Goal: Communication & Community: Answer question/provide support

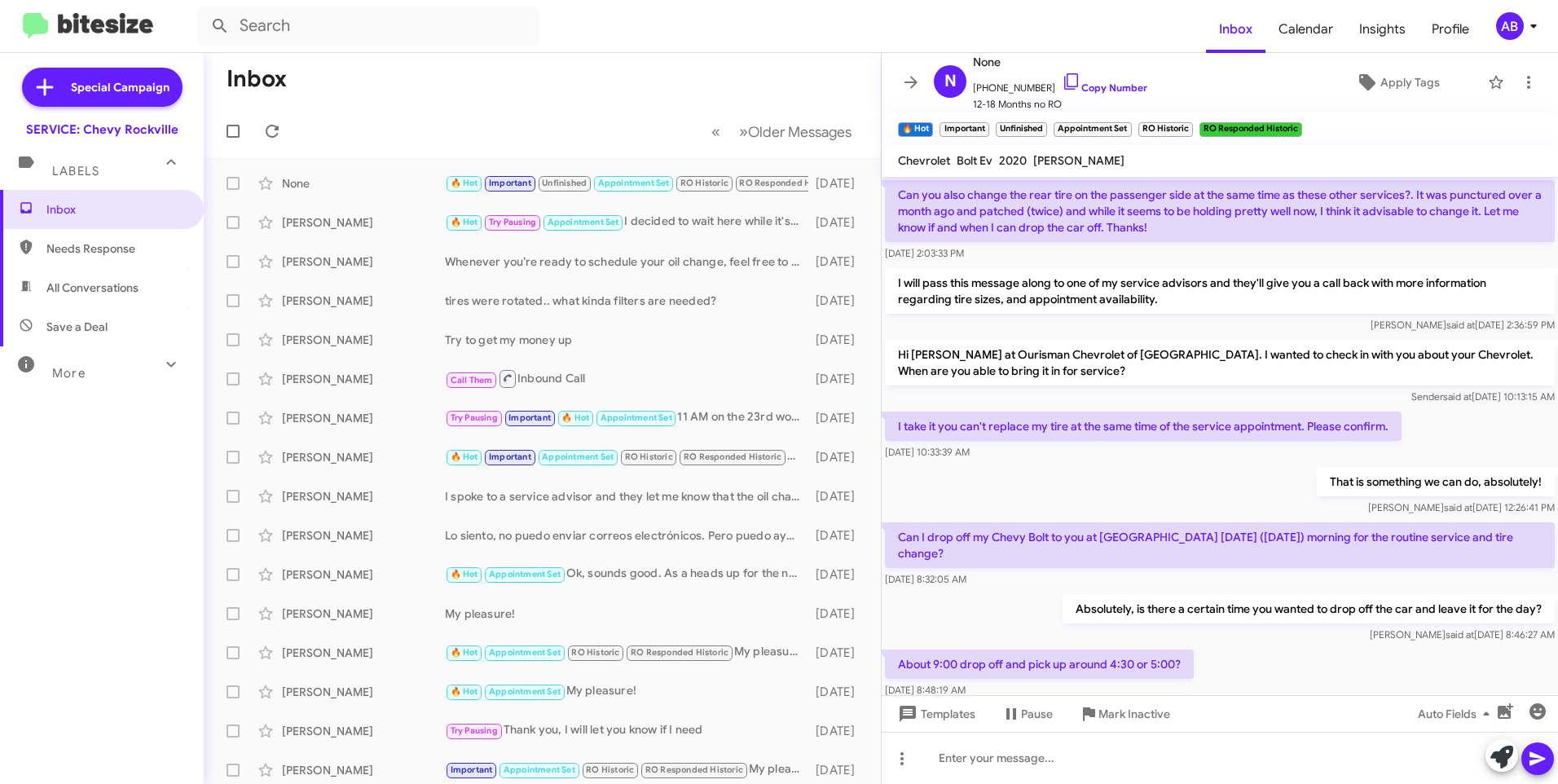
scroll to position [708, 0]
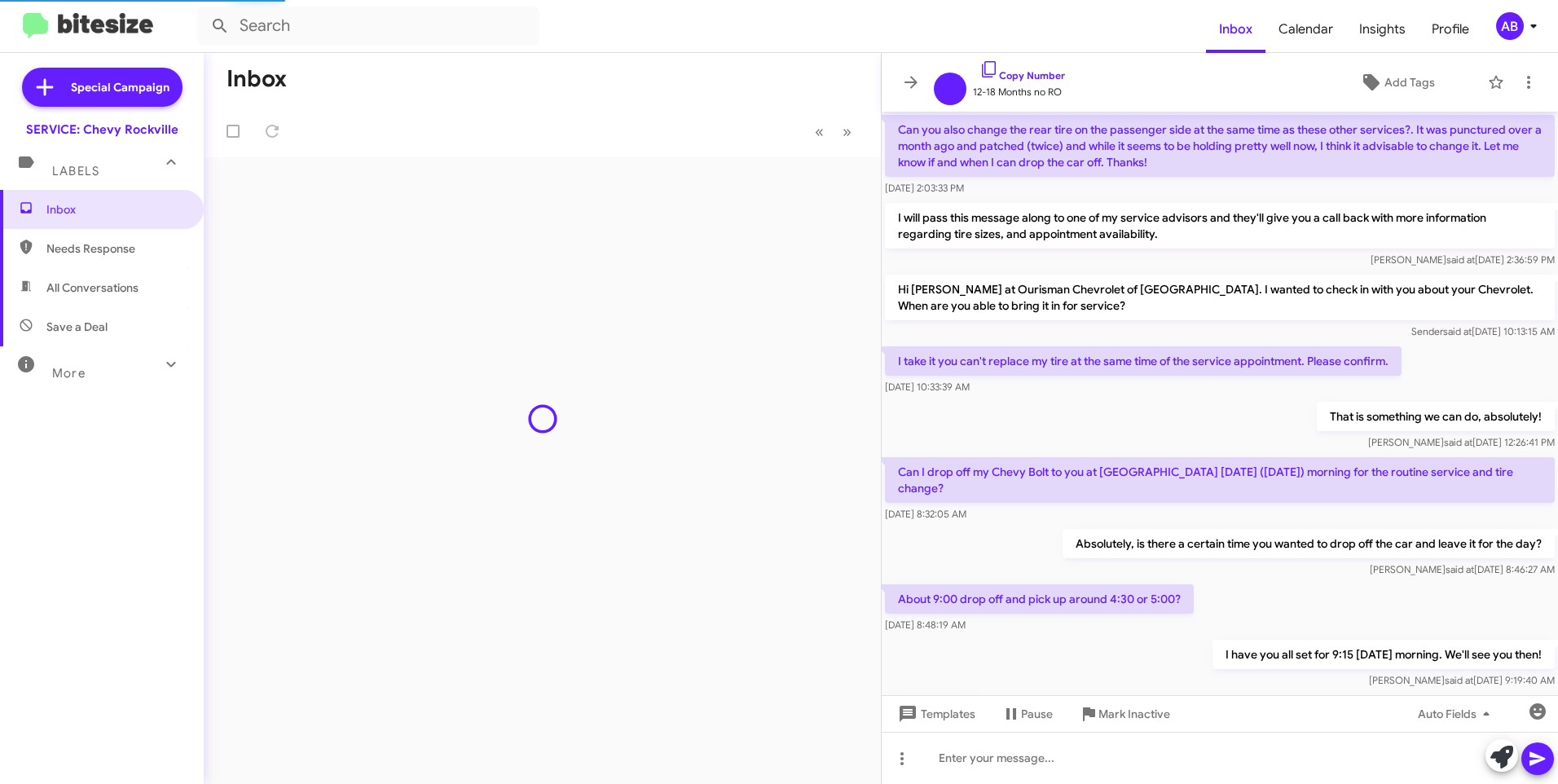
scroll to position [643, 0]
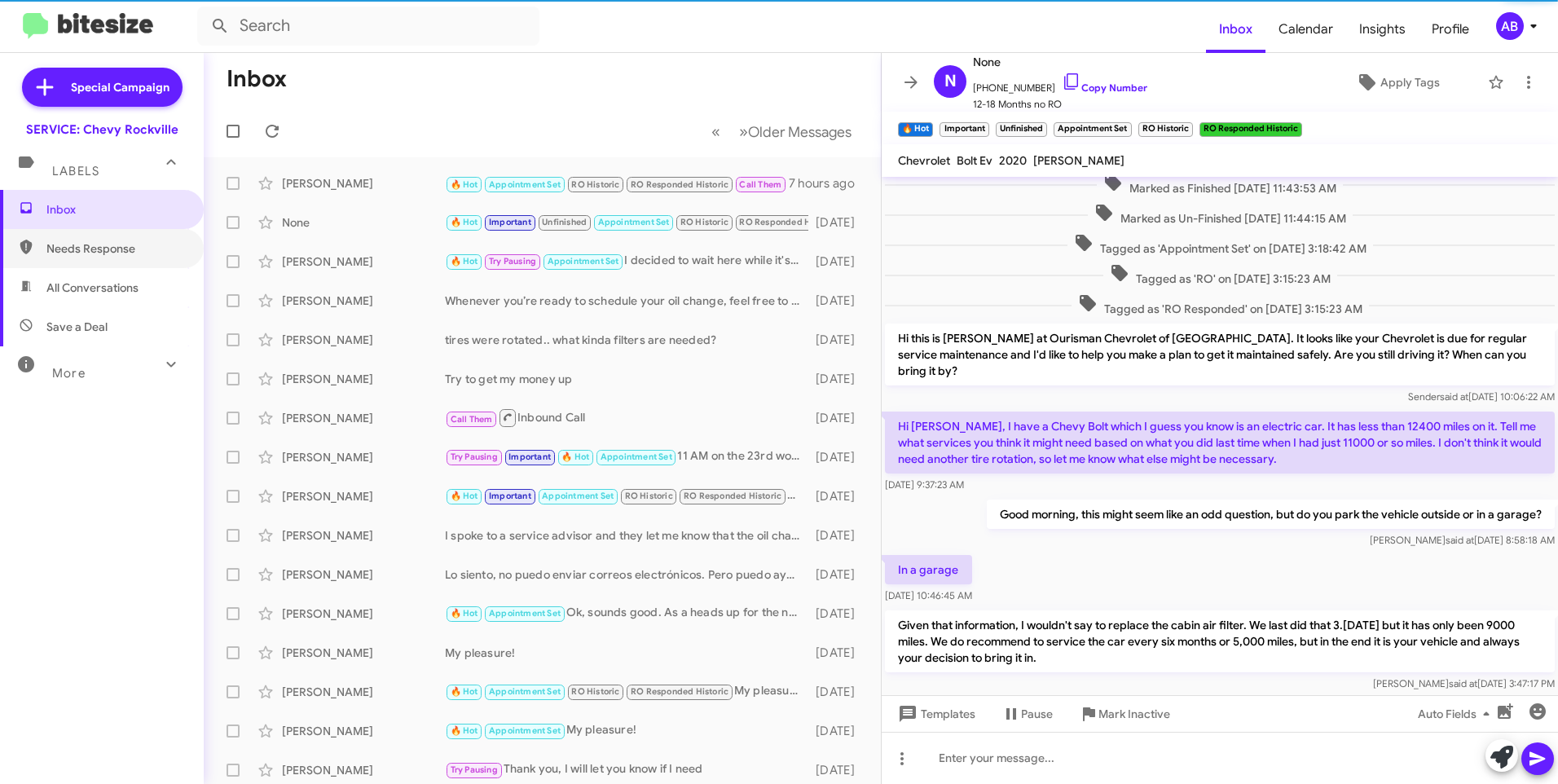
click at [98, 246] on span "Needs Response" at bounding box center [115, 248] width 139 height 16
type input "in:needs-response"
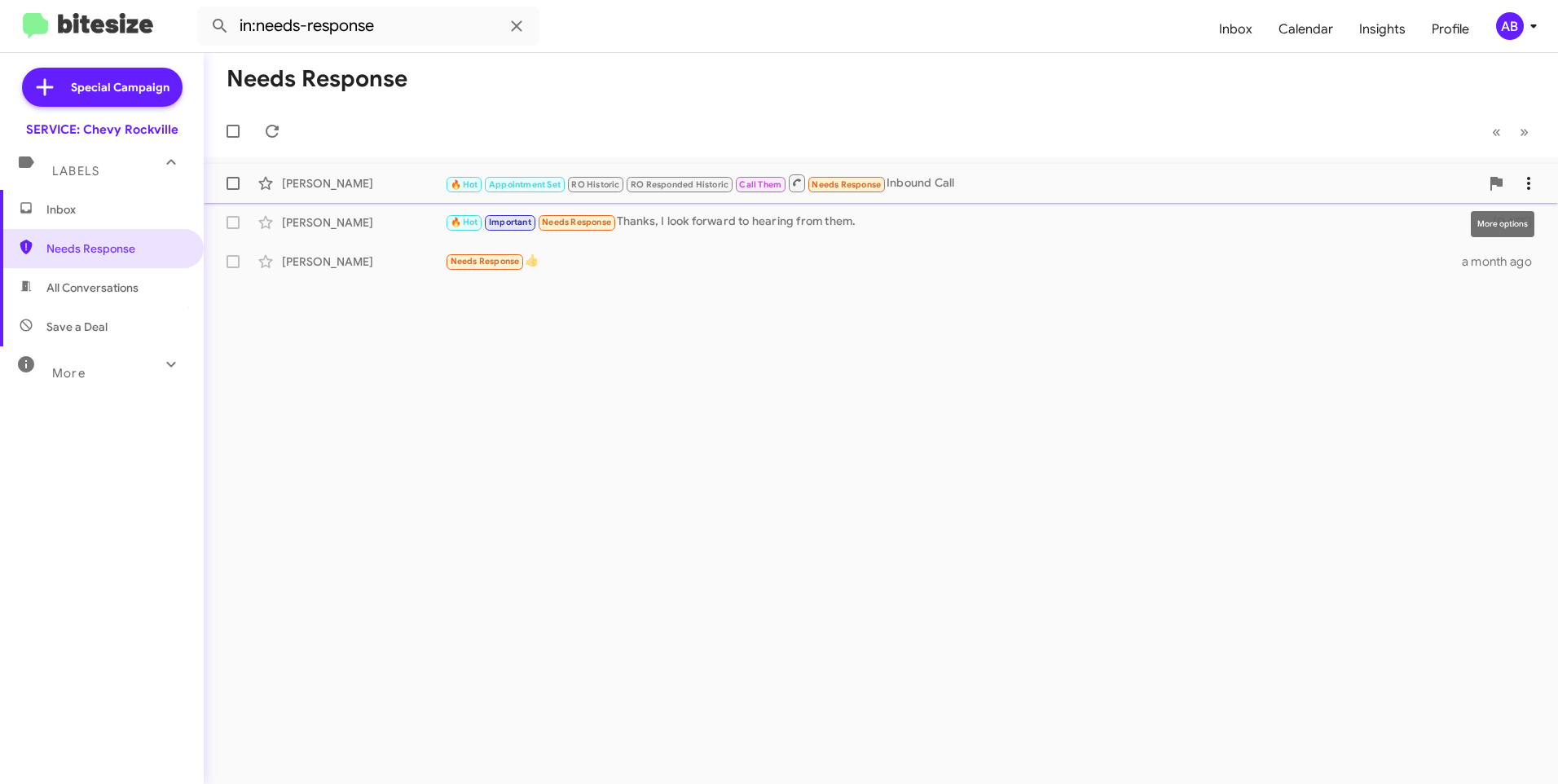
click at [1521, 185] on icon at bounding box center [1529, 183] width 20 height 20
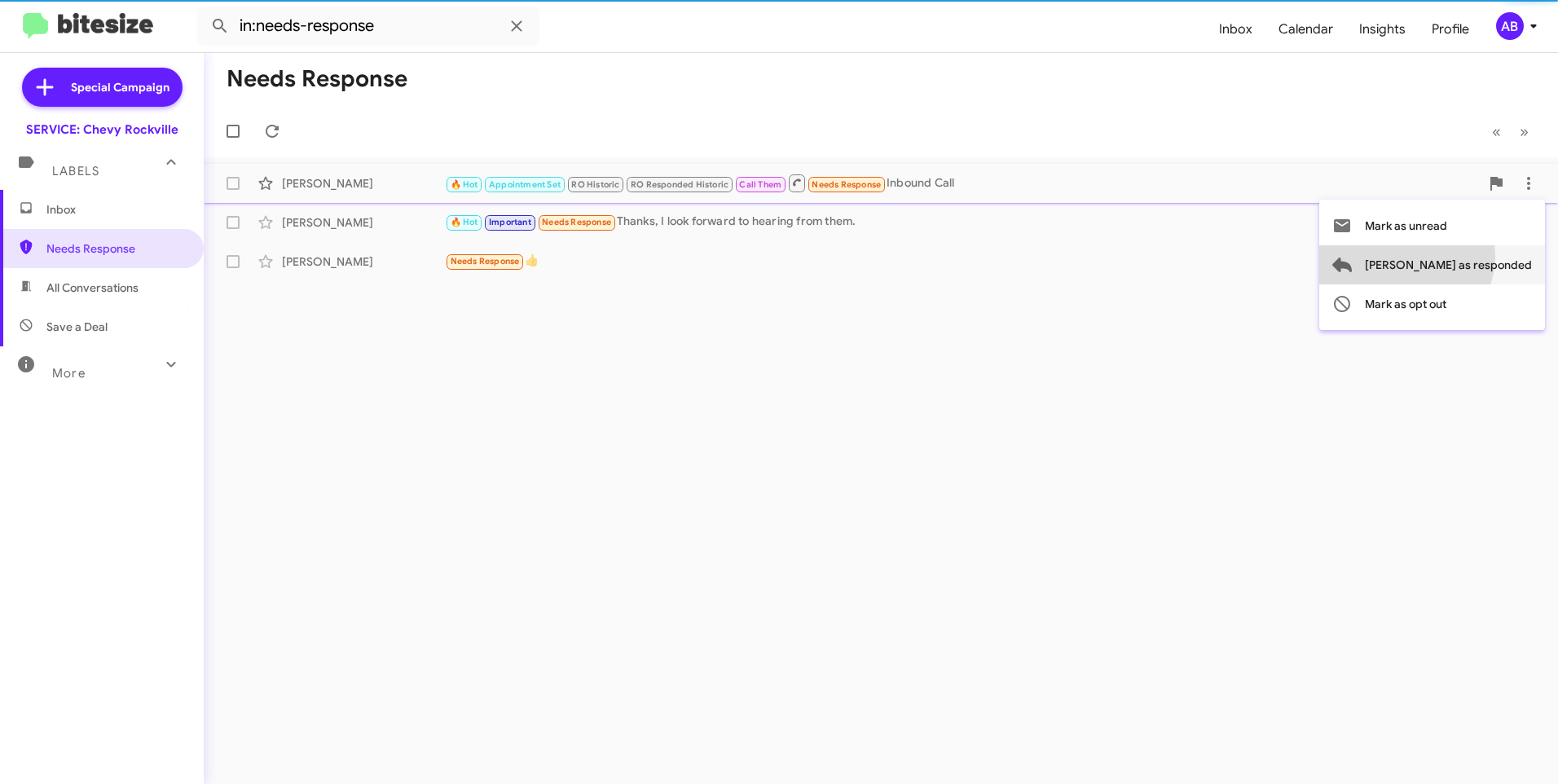
click at [1471, 256] on span "[PERSON_NAME] as responded" at bounding box center [1449, 264] width 167 height 39
